Goal: Task Accomplishment & Management: Manage account settings

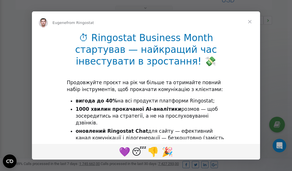
click at [251, 21] on span "Close" at bounding box center [249, 21] width 21 height 21
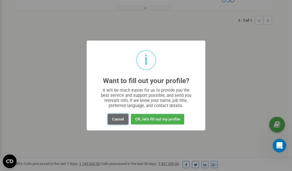
click at [118, 119] on button "Cancel" at bounding box center [118, 119] width 21 height 11
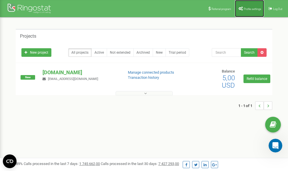
click at [247, 10] on span "Profile settings" at bounding box center [251, 8] width 17 height 3
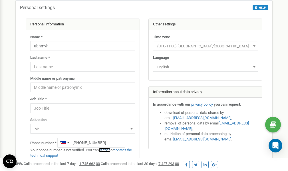
click at [109, 150] on link "verify it" at bounding box center [105, 150] width 12 height 4
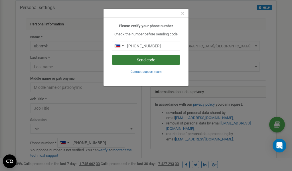
click at [143, 60] on button "Send code" at bounding box center [146, 60] width 68 height 10
